Goal: Check status: Check status

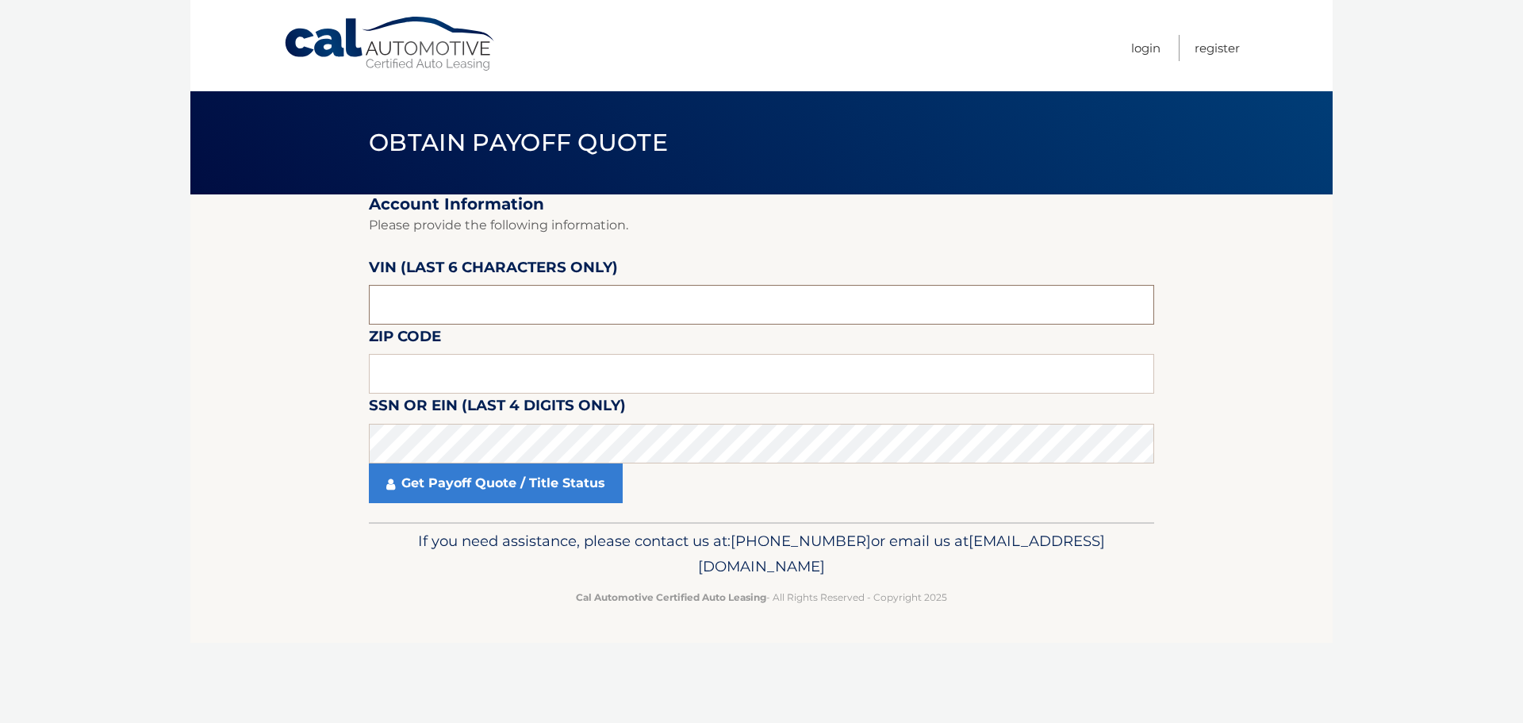
click at [506, 293] on input "text" at bounding box center [761, 305] width 785 height 40
type input "277452"
drag, startPoint x: 385, startPoint y: 343, endPoint x: 398, endPoint y: 364, distance: 24.6
click at [391, 353] on label "Zip Code" at bounding box center [405, 338] width 72 height 29
click at [399, 364] on input "text" at bounding box center [761, 374] width 785 height 40
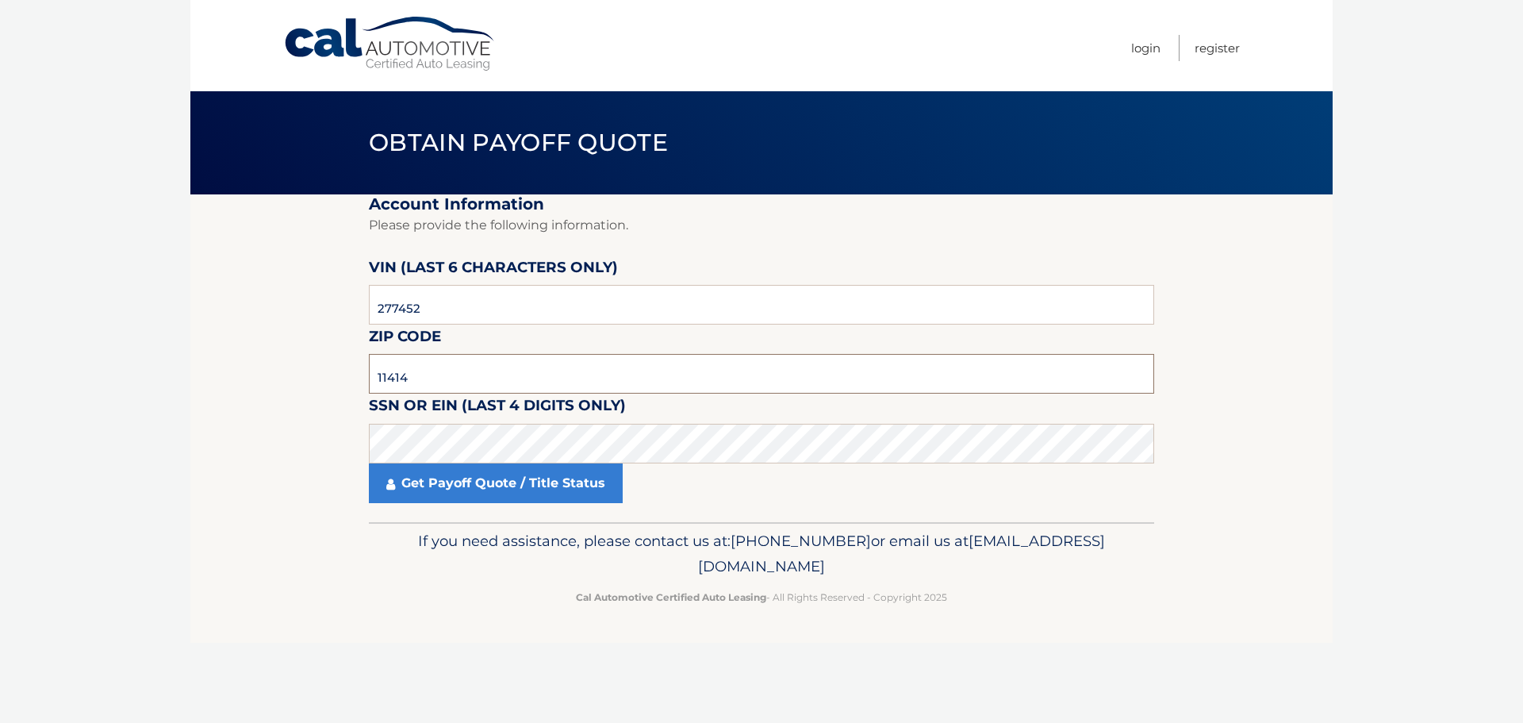
type input "11414"
click at [442, 413] on label "SSN or EIN (last 4 digits only)" at bounding box center [497, 407] width 257 height 29
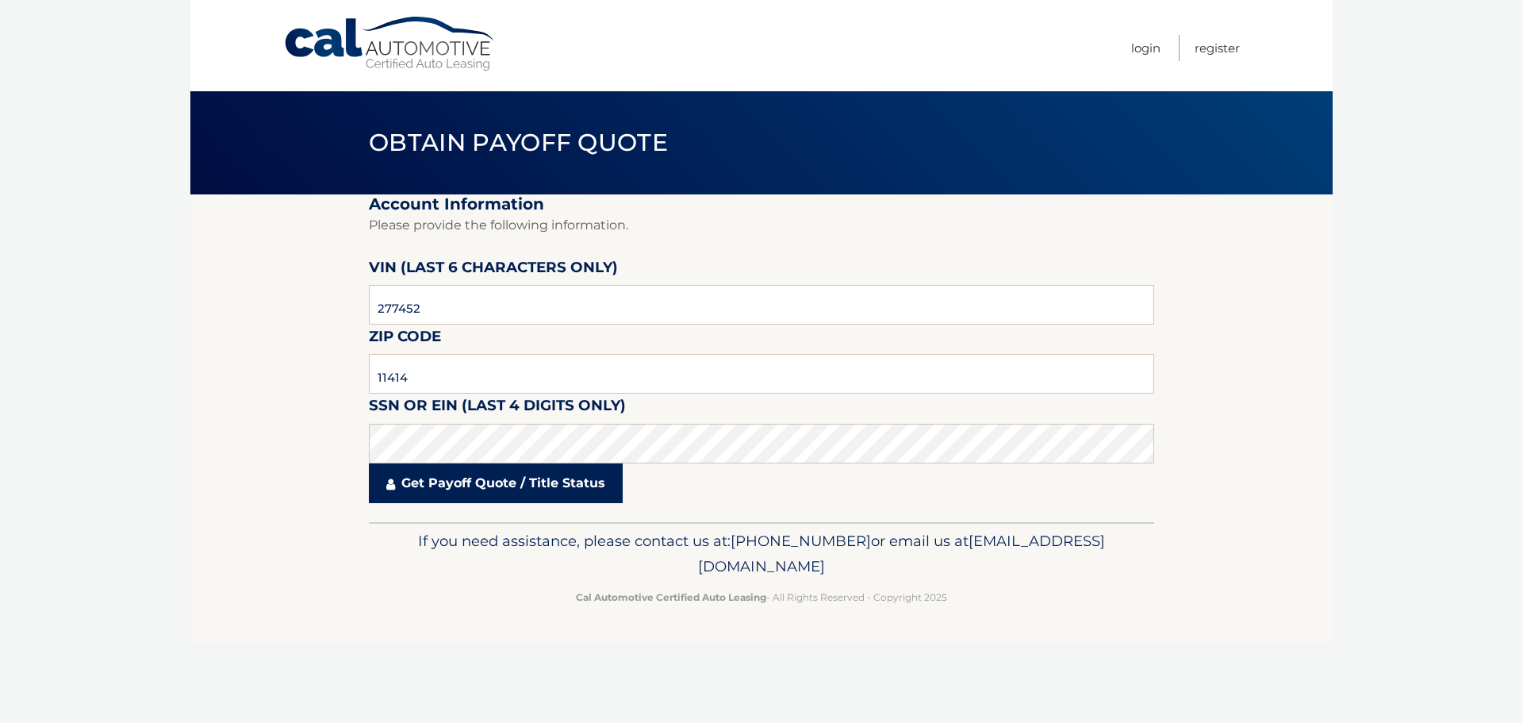
click at [506, 482] on link "Get Payoff Quote / Title Status" at bounding box center [496, 483] width 254 height 40
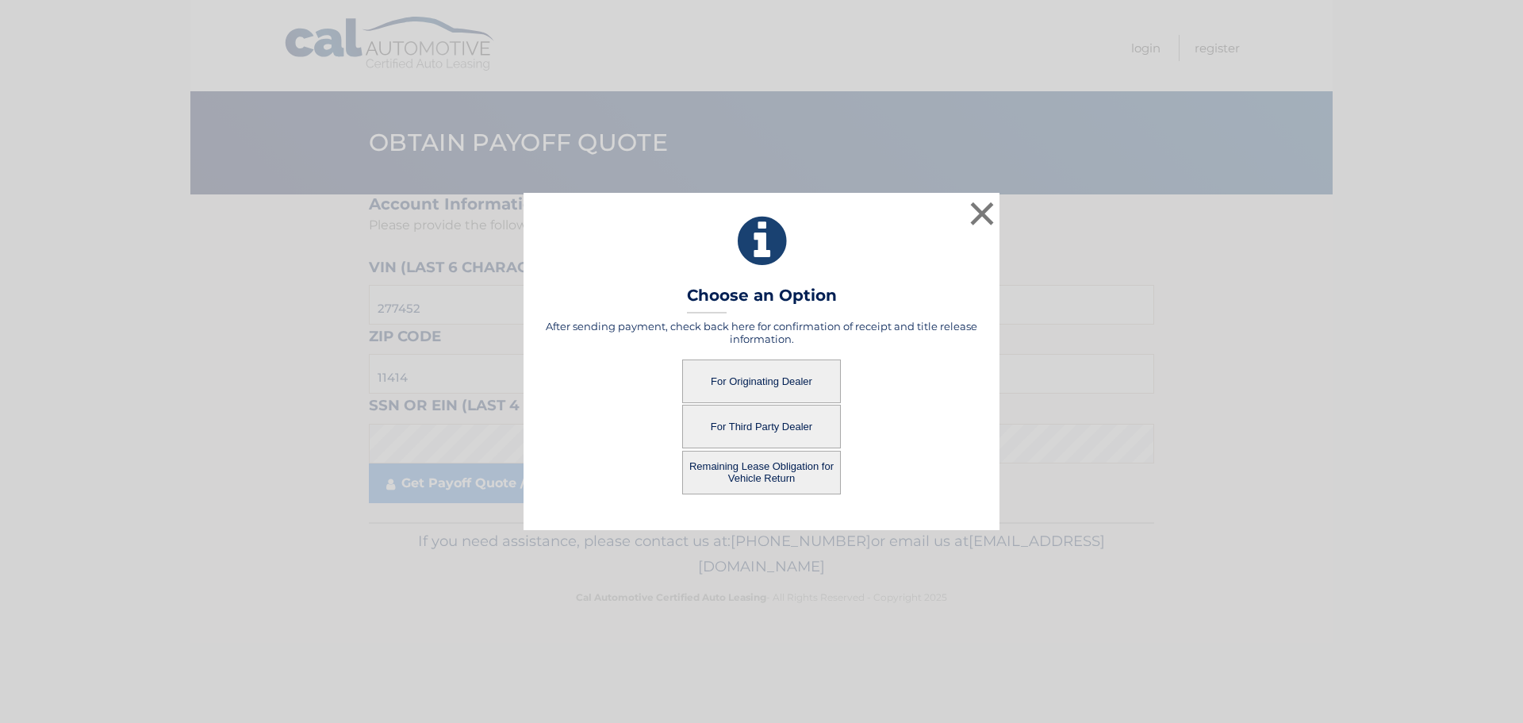
click at [777, 470] on button "Remaining Lease Obligation for Vehicle Return" at bounding box center [761, 473] width 159 height 44
click at [769, 474] on button "Remaining Lease Obligation for Vehicle Return" at bounding box center [761, 473] width 159 height 44
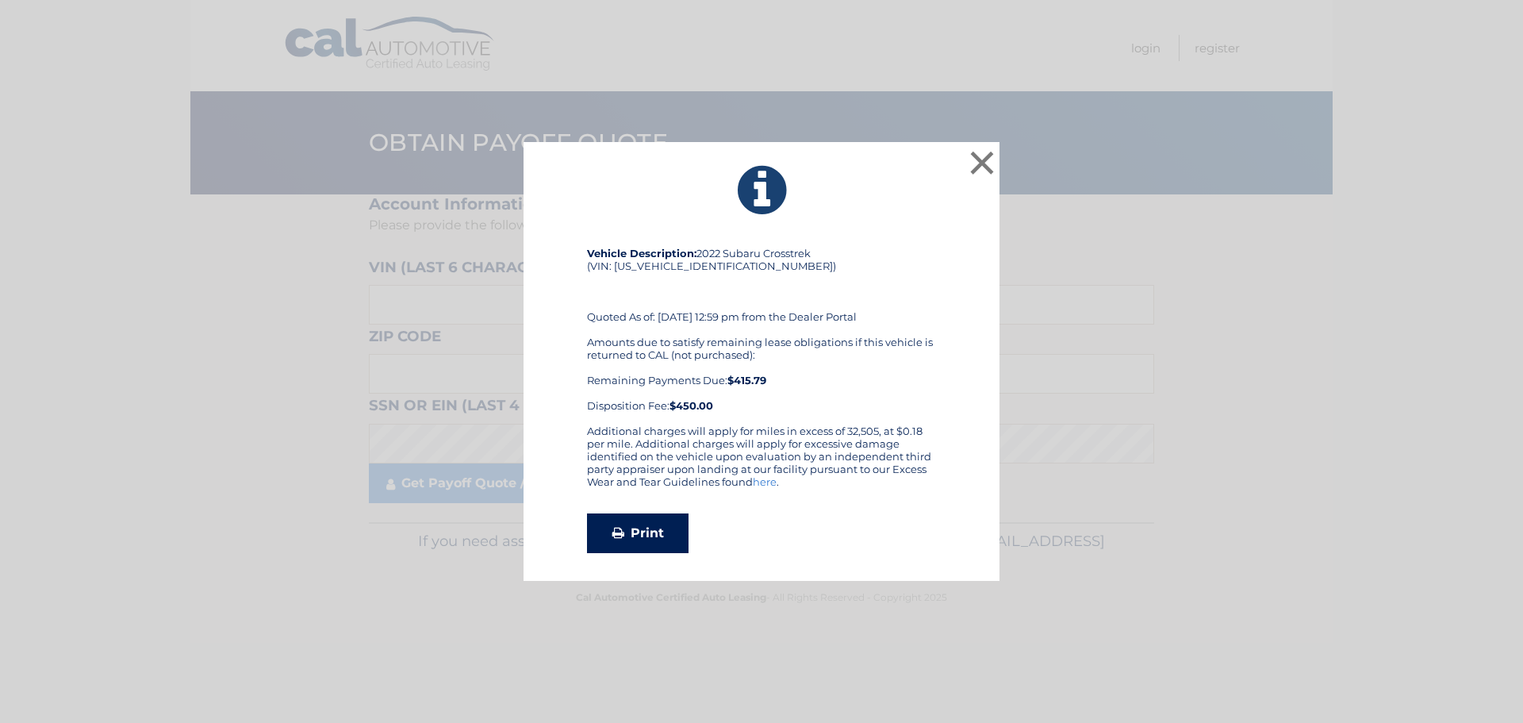
click at [666, 526] on link "Print" at bounding box center [638, 533] width 102 height 40
click at [991, 162] on button "×" at bounding box center [982, 163] width 32 height 32
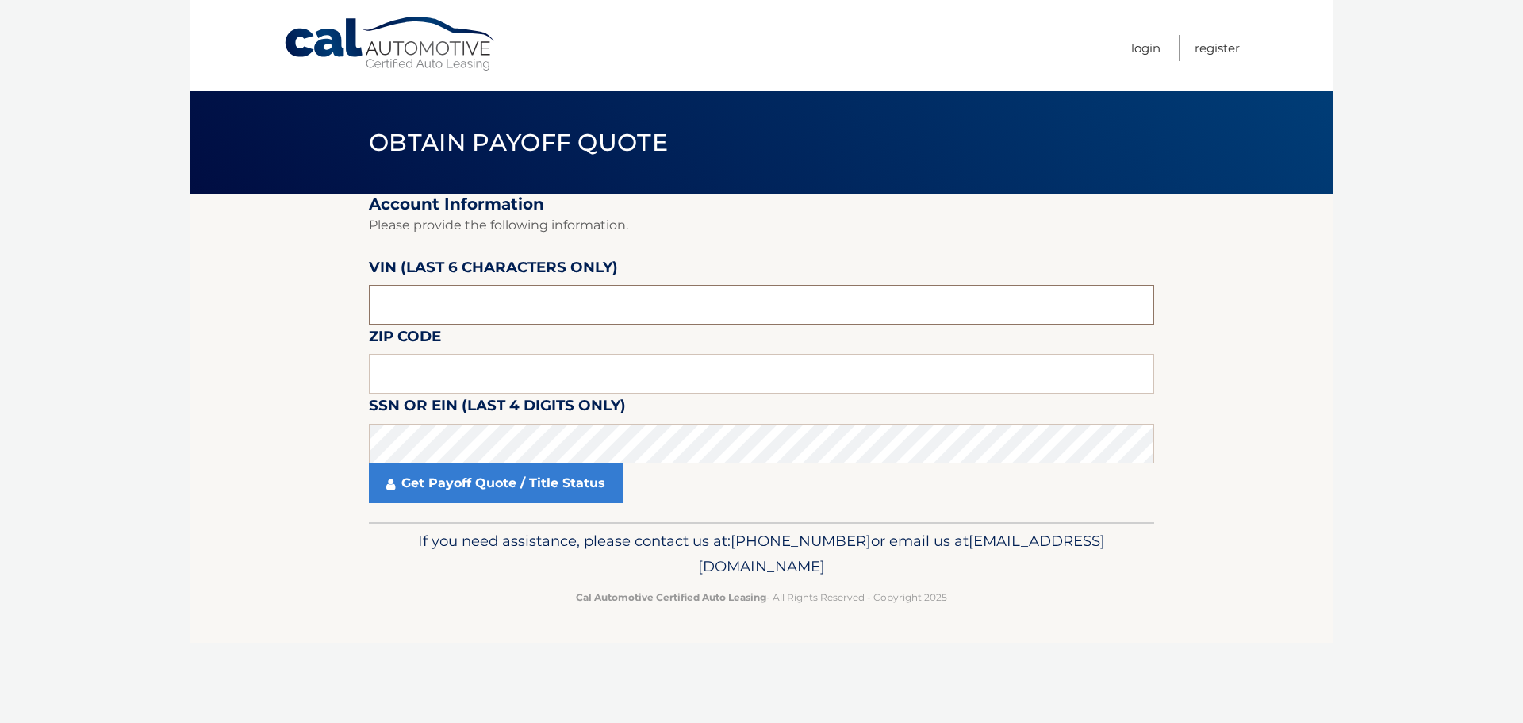
click at [551, 313] on input "text" at bounding box center [761, 305] width 785 height 40
click at [516, 370] on input "text" at bounding box center [761, 374] width 785 height 40
click at [509, 297] on input "text" at bounding box center [761, 305] width 785 height 40
type input "277452"
click at [484, 382] on input "text" at bounding box center [761, 374] width 785 height 40
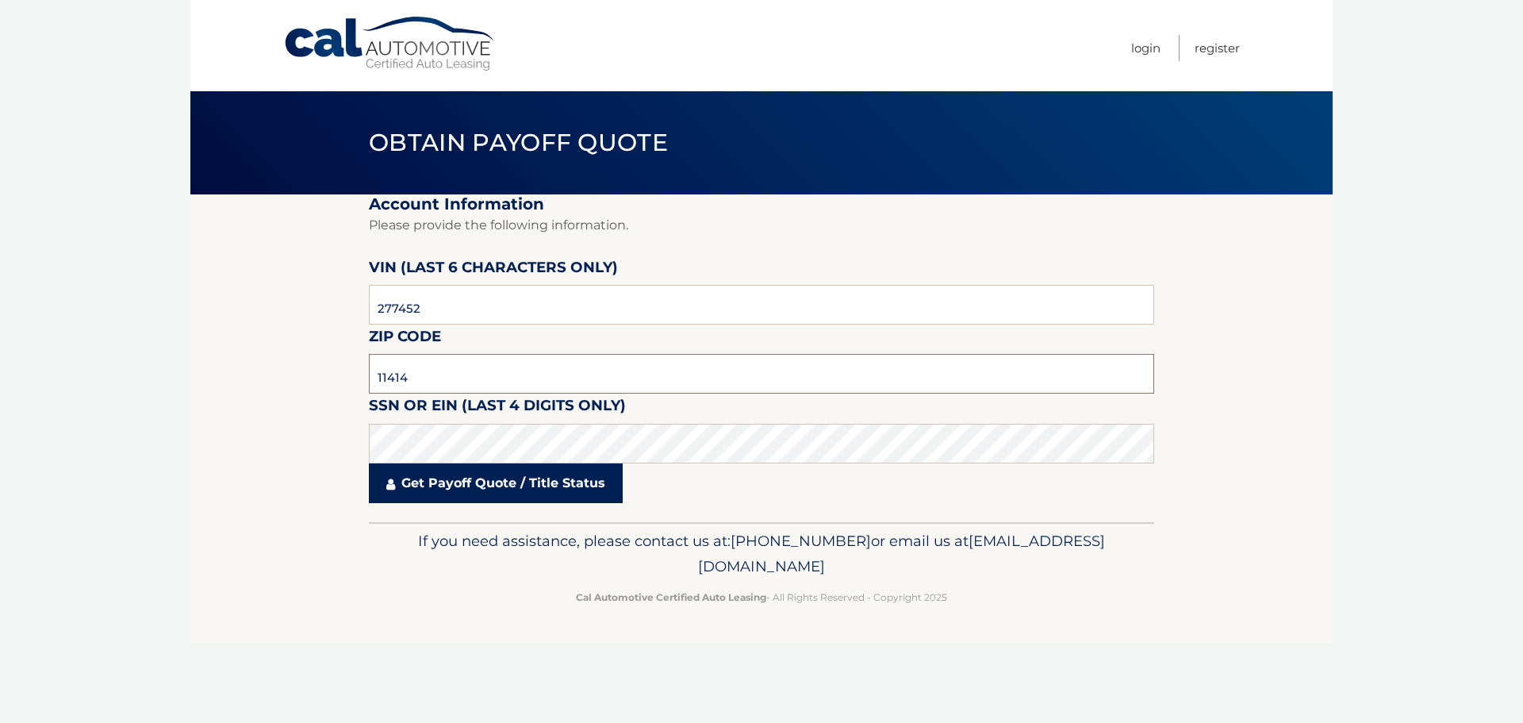
type input "11414"
click at [474, 482] on link "Get Payoff Quote / Title Status" at bounding box center [496, 483] width 254 height 40
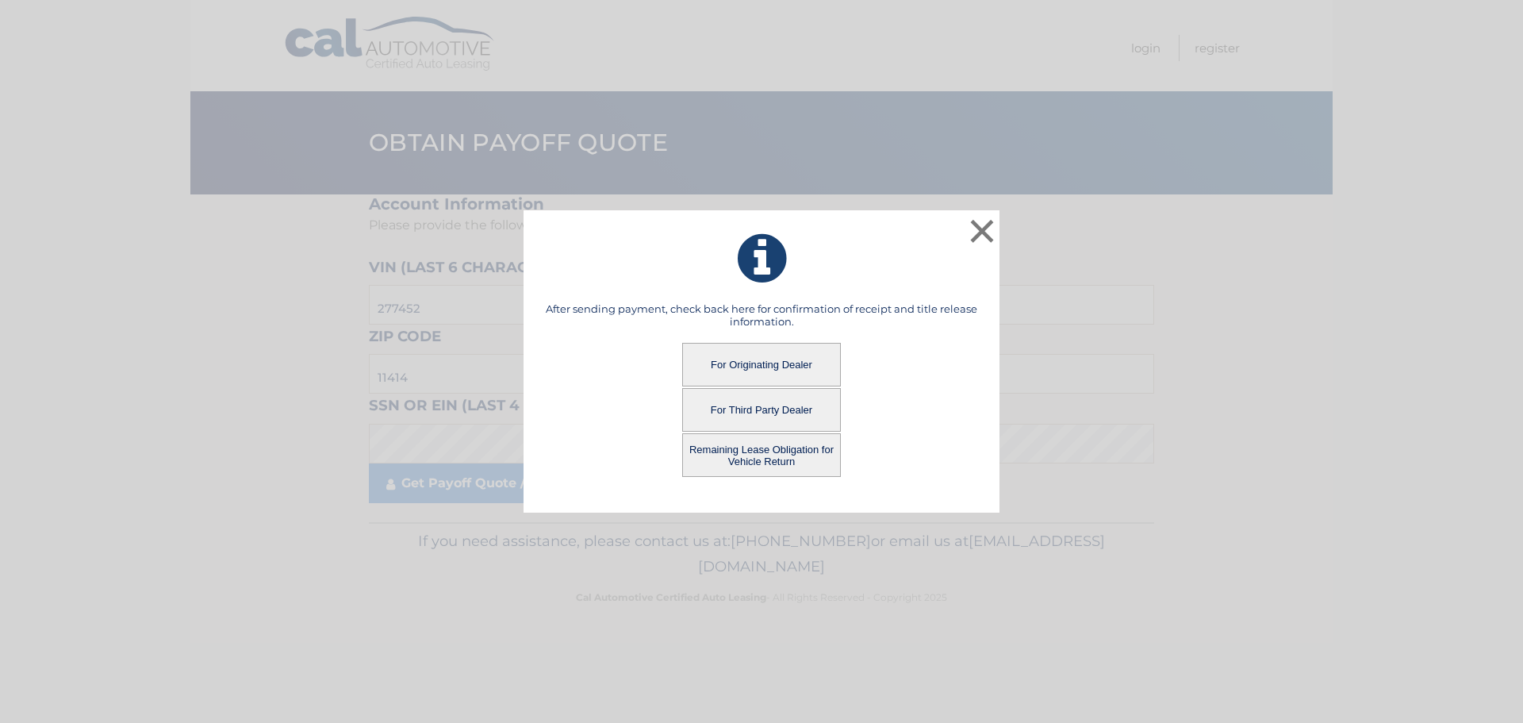
click at [750, 409] on button "For Third Party Dealer" at bounding box center [761, 410] width 159 height 44
drag, startPoint x: 754, startPoint y: 398, endPoint x: 773, endPoint y: 418, distance: 27.5
click at [774, 420] on button "For Third Party Dealer" at bounding box center [761, 410] width 159 height 44
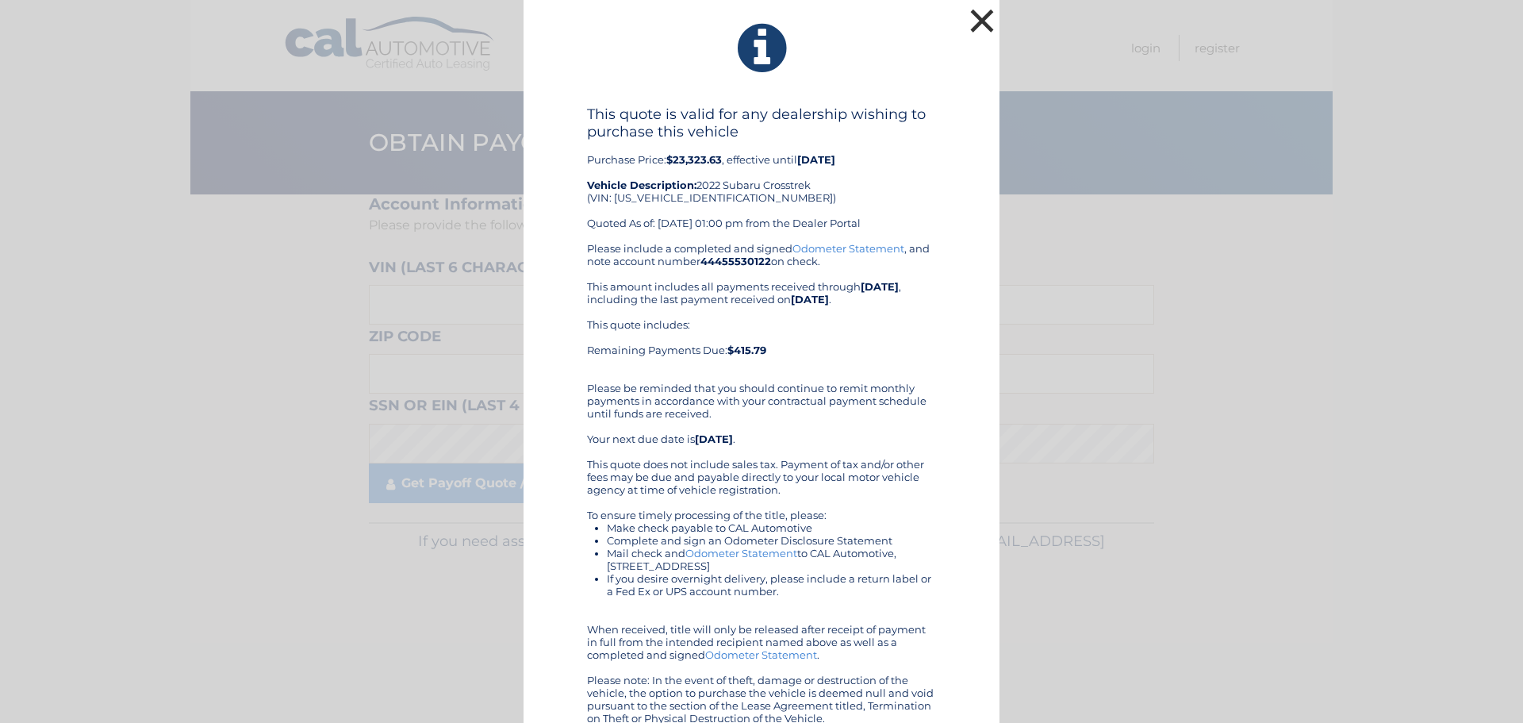
click at [973, 13] on button "×" at bounding box center [982, 21] width 32 height 32
